Goal: Transaction & Acquisition: Book appointment/travel/reservation

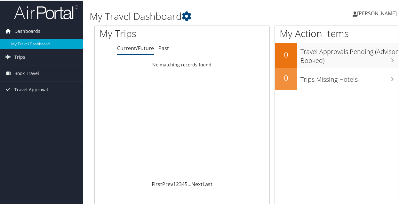
click at [37, 30] on span "Dashboards" at bounding box center [27, 31] width 26 height 16
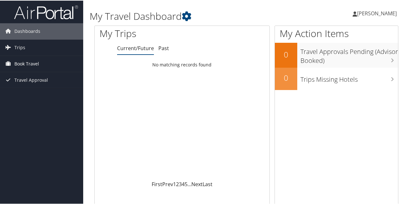
click at [37, 63] on span "Book Travel" at bounding box center [26, 63] width 25 height 16
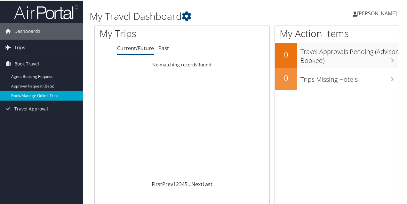
click at [46, 94] on link "Book/Manage Online Trips" at bounding box center [41, 96] width 83 height 10
